Goal: Task Accomplishment & Management: Manage account settings

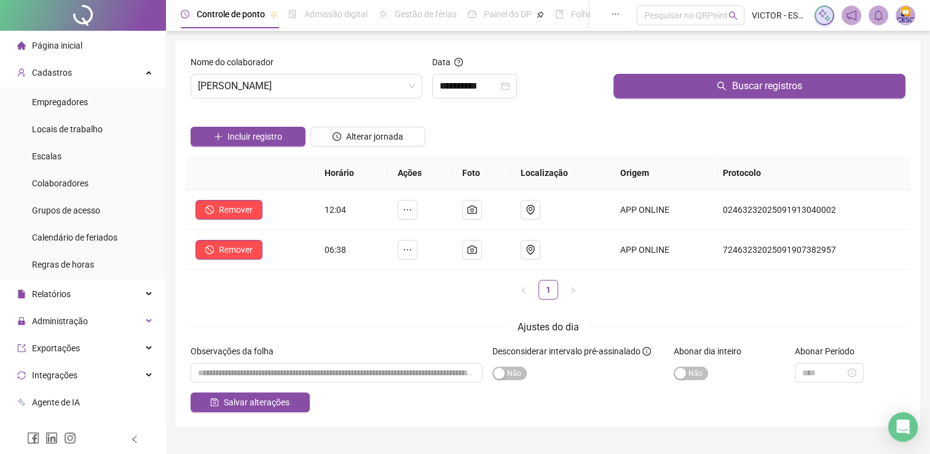
click at [66, 50] on span "Página inicial" at bounding box center [57, 46] width 50 height 10
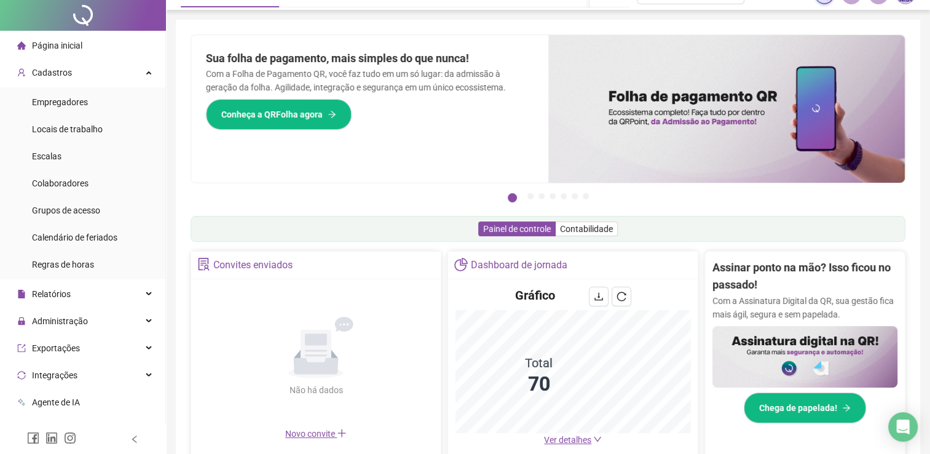
scroll to position [246, 0]
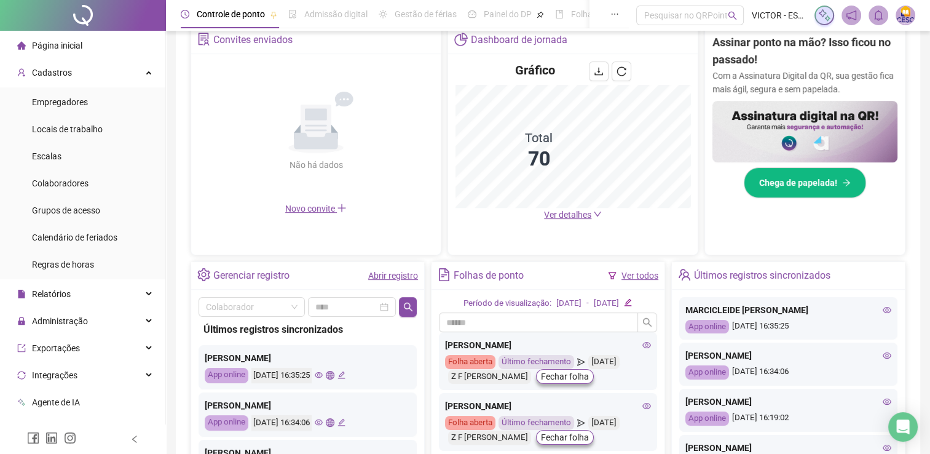
click at [618, 273] on div "Ver todos" at bounding box center [633, 276] width 50 height 14
click at [639, 278] on link "Ver todos" at bounding box center [639, 275] width 37 height 10
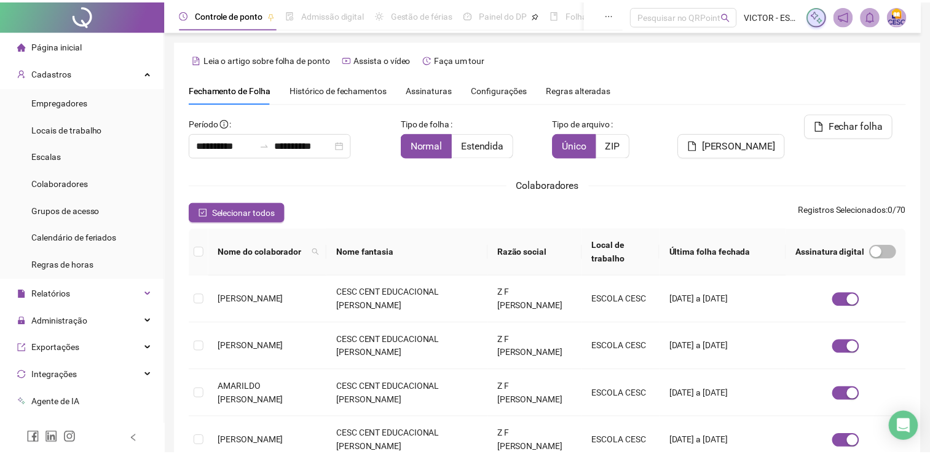
scroll to position [25, 0]
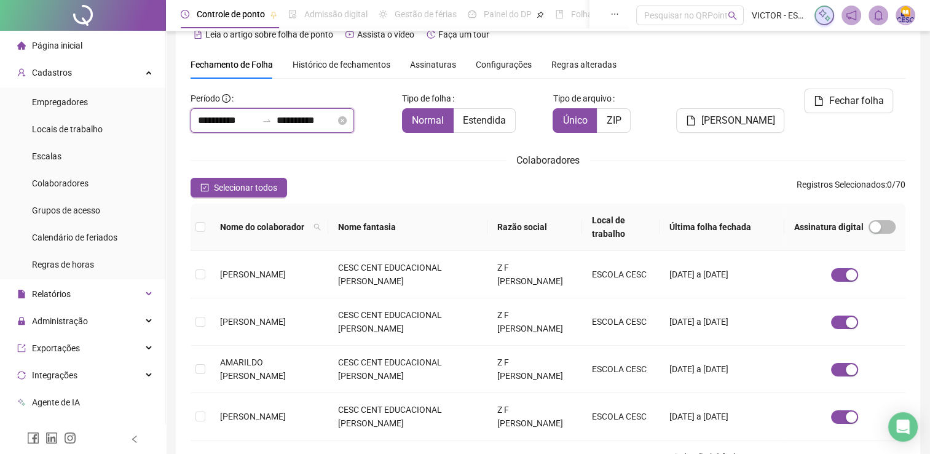
click at [221, 125] on input "**********" at bounding box center [227, 120] width 59 height 15
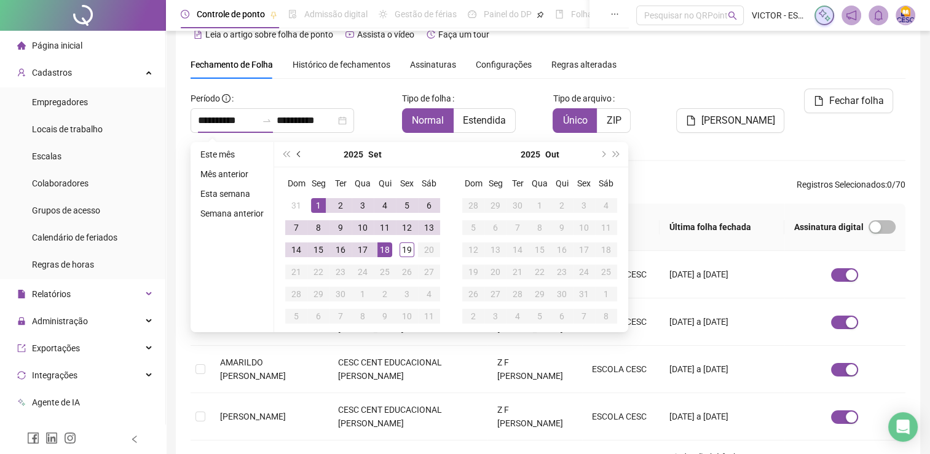
click at [297, 156] on button "prev-year" at bounding box center [300, 154] width 14 height 25
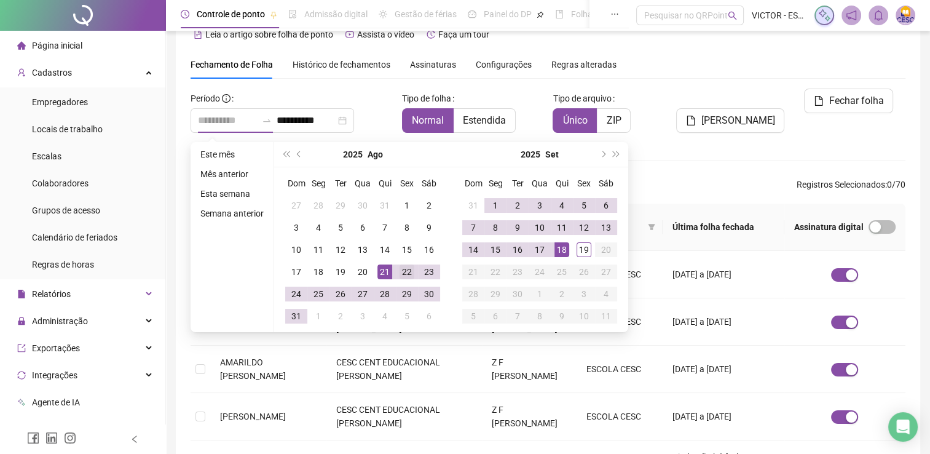
type input "**********"
click at [408, 270] on div "22" at bounding box center [407, 271] width 15 height 15
type input "**********"
click at [587, 254] on div "19" at bounding box center [584, 249] width 15 height 15
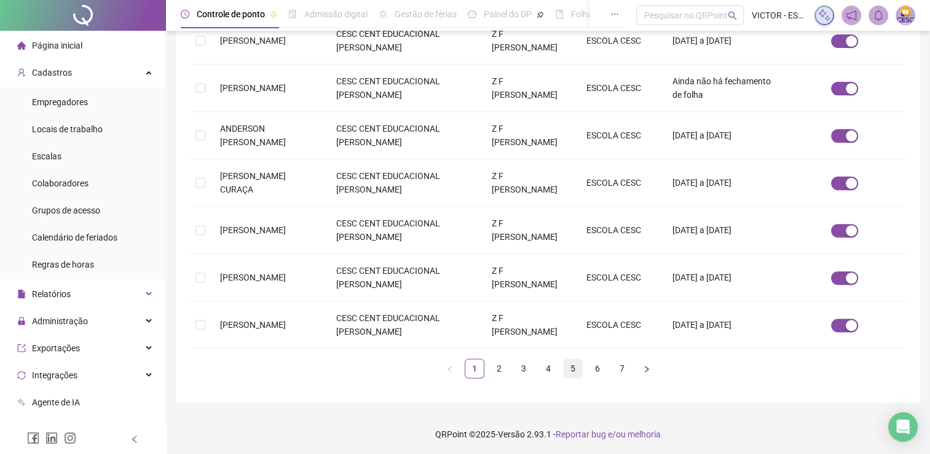
click at [576, 374] on link "5" at bounding box center [573, 368] width 18 height 18
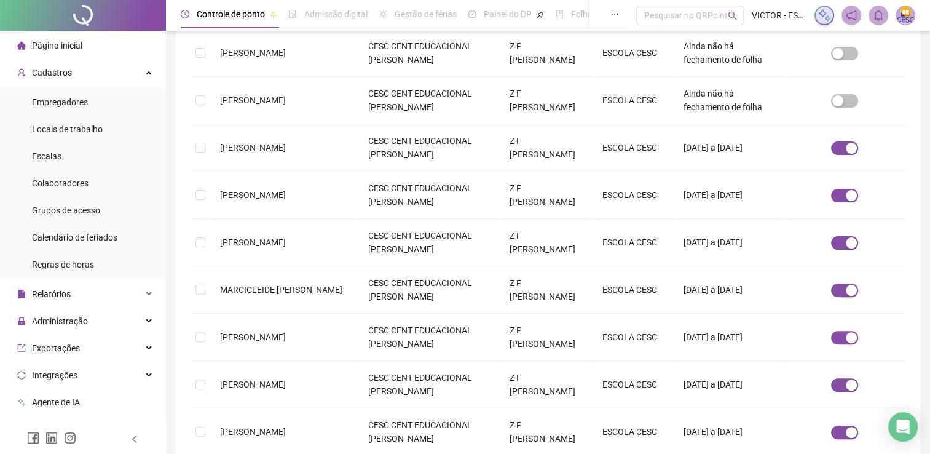
scroll to position [400, 0]
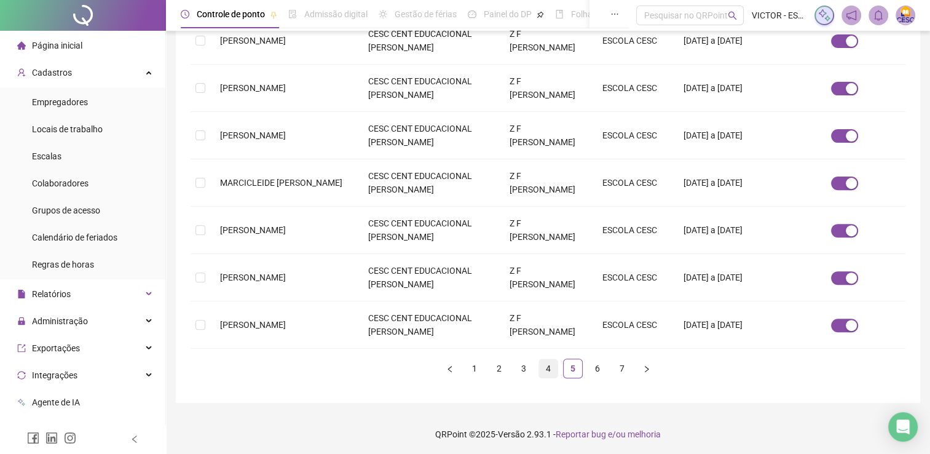
click at [539, 361] on link "4" at bounding box center [548, 368] width 18 height 18
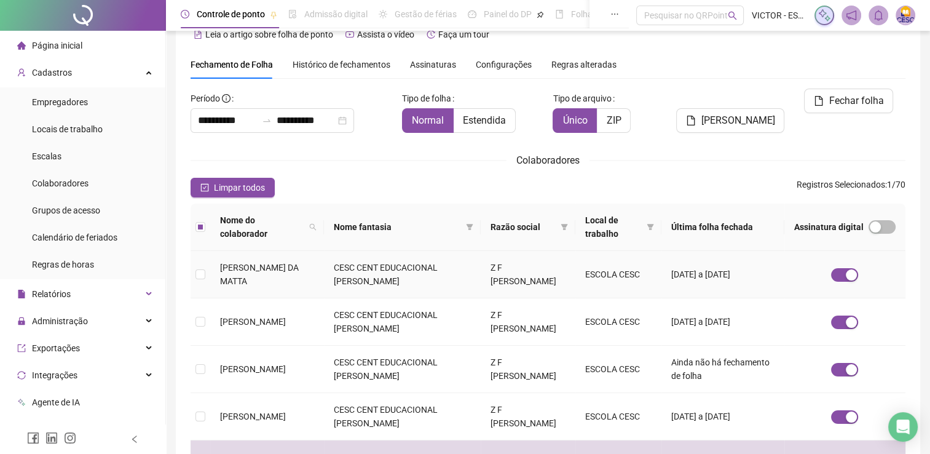
scroll to position [0, 0]
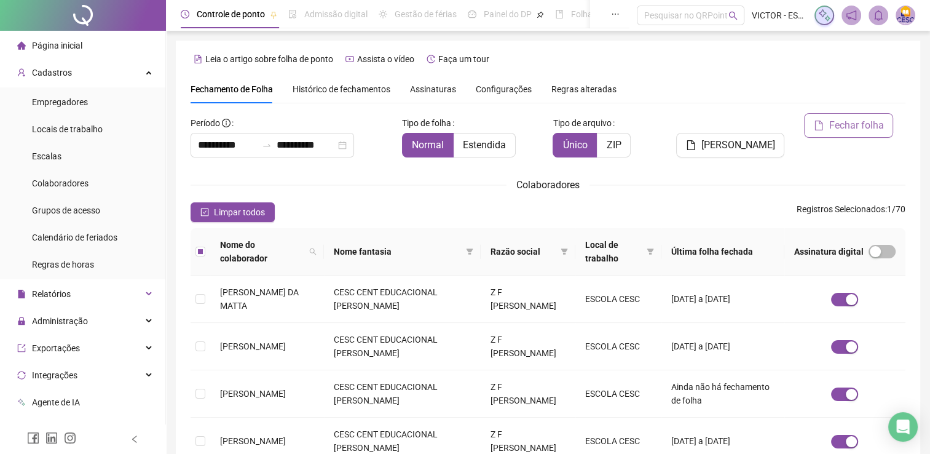
click at [832, 116] on button "Fechar folha" at bounding box center [848, 125] width 89 height 25
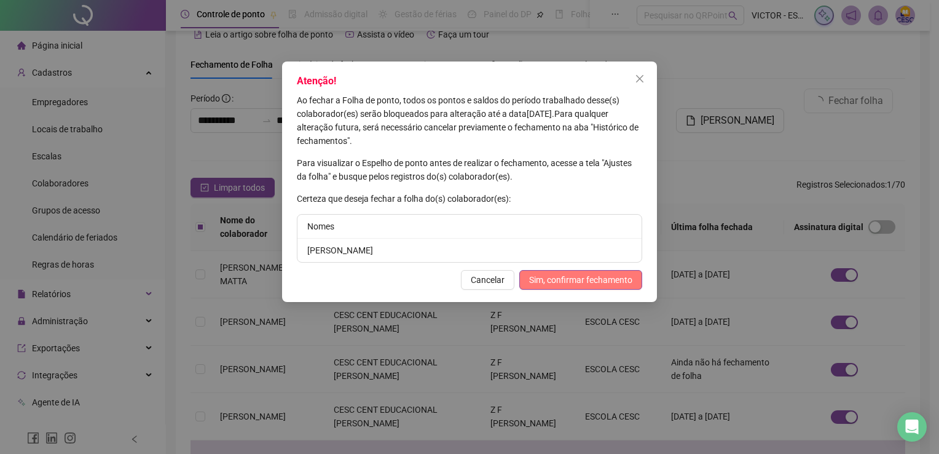
click at [551, 273] on span "Sim, confirmar fechamento" at bounding box center [580, 280] width 103 height 14
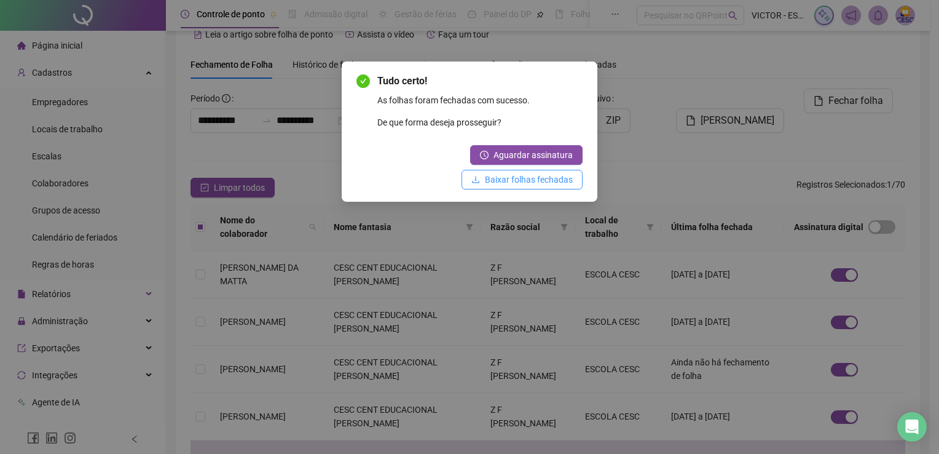
click at [504, 182] on span "Baixar folhas fechadas" at bounding box center [529, 180] width 88 height 14
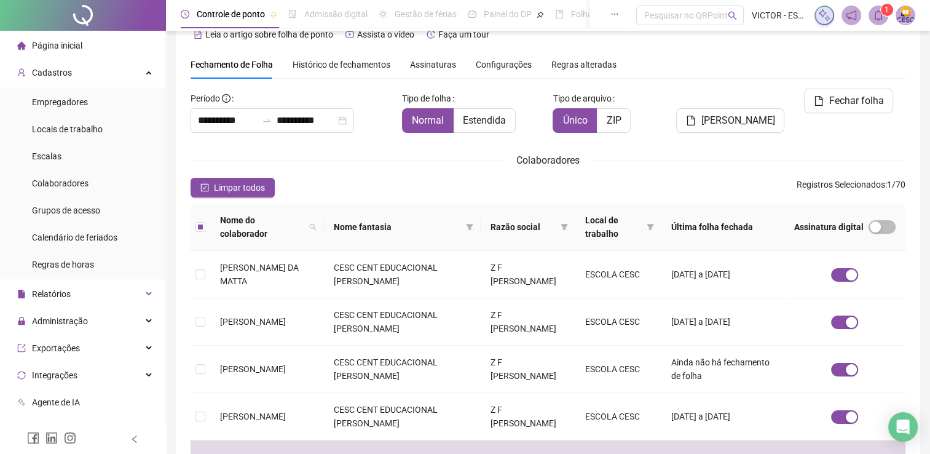
click at [872, 18] on span at bounding box center [879, 16] width 20 height 20
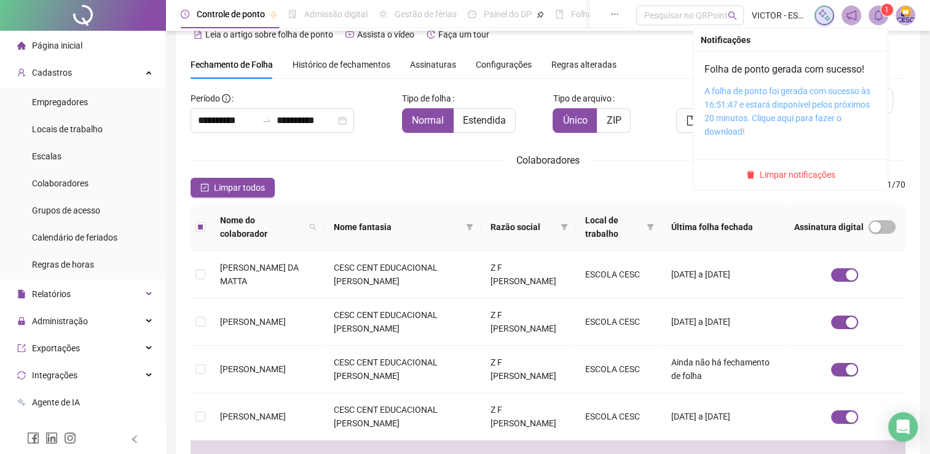
click at [784, 92] on link "A folha de ponto foi gerada com sucesso às 16:51:47 e estará disponível pelos p…" at bounding box center [787, 111] width 166 height 50
